Goal: Transaction & Acquisition: Purchase product/service

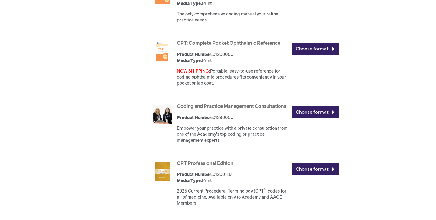
scroll to position [585, 0]
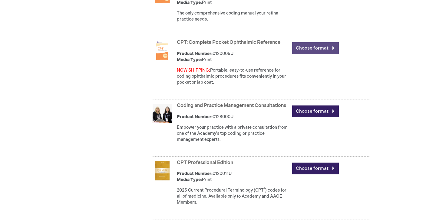
click at [303, 54] on link "Choose format" at bounding box center [315, 48] width 47 height 12
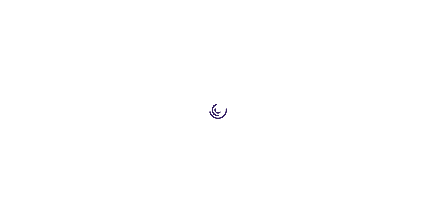
type input "0"
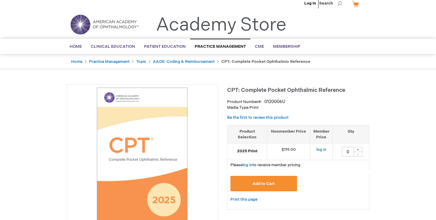
scroll to position [6, 0]
